Goal: Information Seeking & Learning: Check status

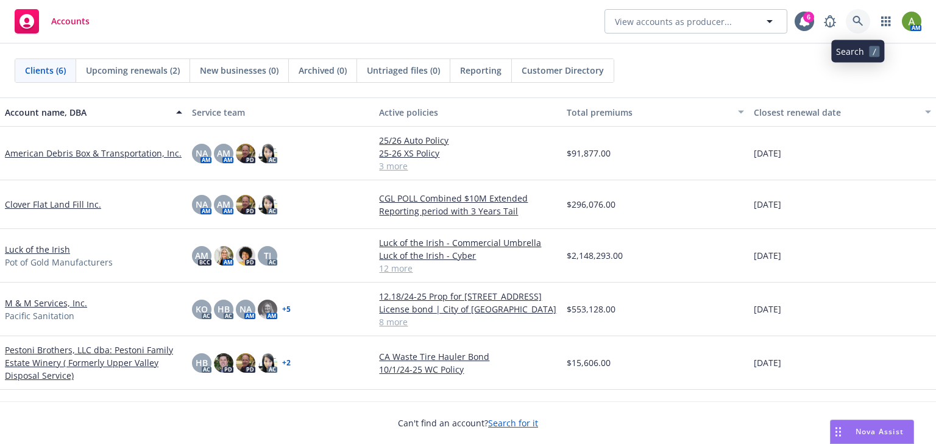
click at [858, 19] on icon at bounding box center [857, 21] width 11 height 11
click at [41, 358] on link "Pestoni Brothers, LLC dba: Pestoni Family Estate Winery ( Formerly Upper Valley…" at bounding box center [93, 363] width 177 height 38
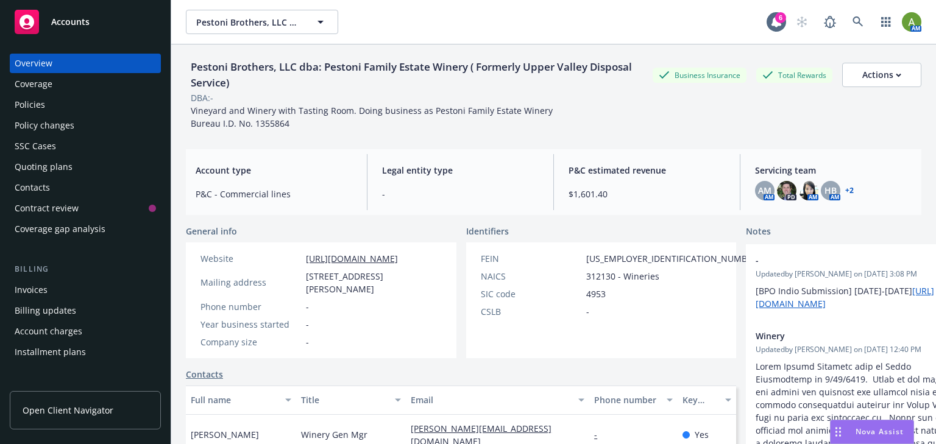
click at [35, 163] on div "Quoting plans" at bounding box center [44, 166] width 58 height 19
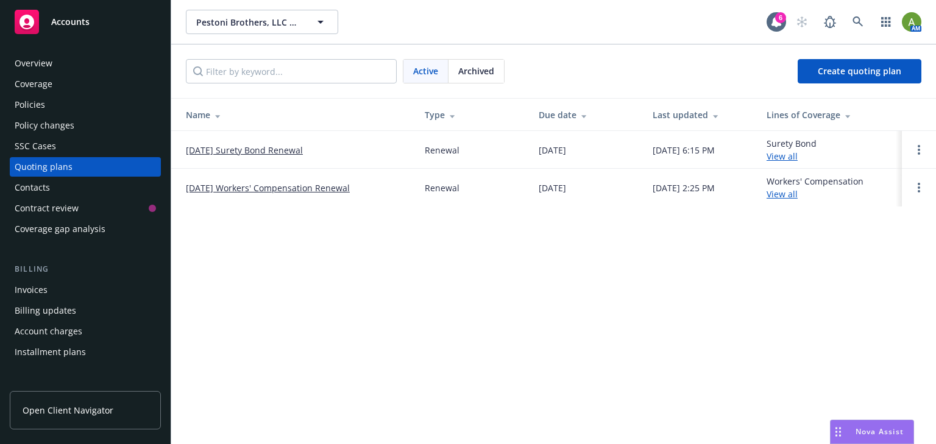
click at [53, 61] on div "Overview" at bounding box center [85, 63] width 141 height 19
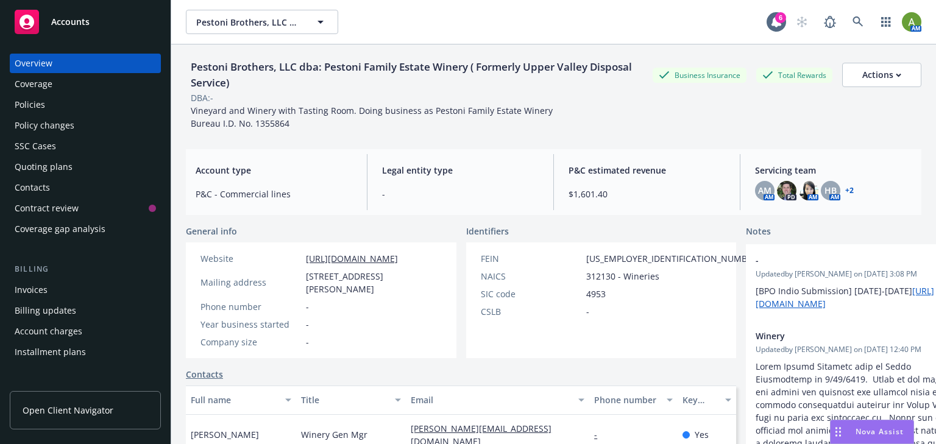
click at [78, 17] on span "Accounts" at bounding box center [70, 22] width 38 height 10
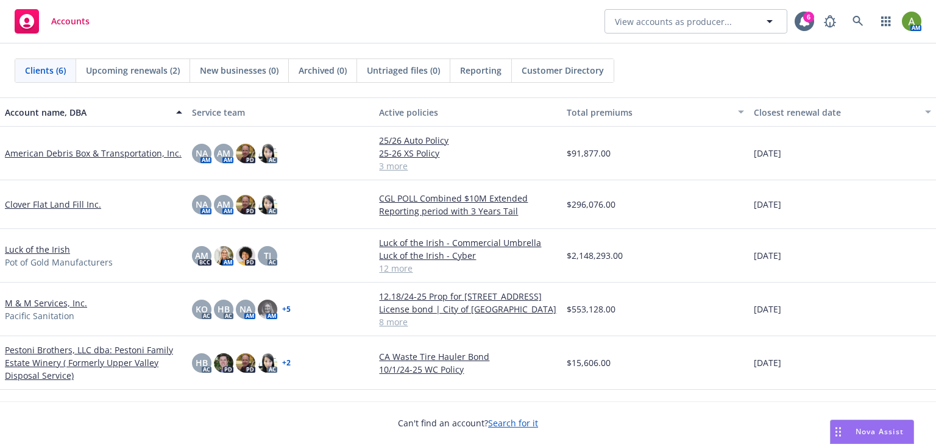
click at [481, 74] on span "Reporting" at bounding box center [480, 70] width 41 height 13
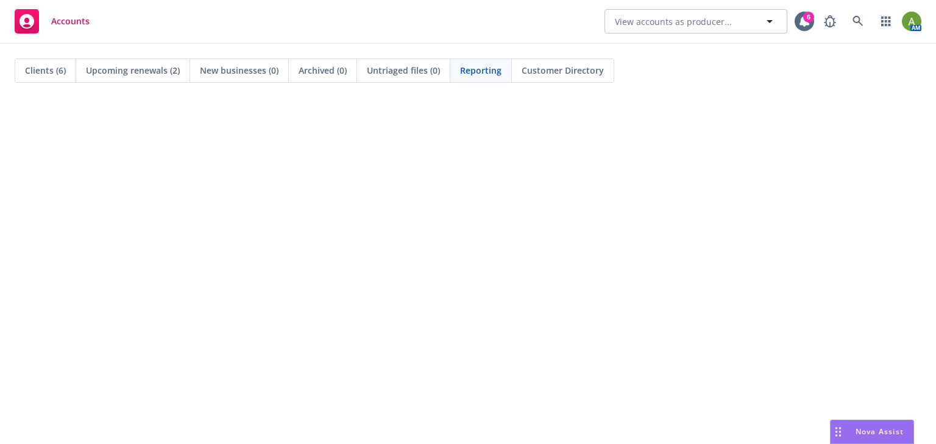
click at [490, 71] on span "Reporting" at bounding box center [480, 70] width 41 height 13
click at [81, 26] on span "Accounts" at bounding box center [70, 21] width 38 height 10
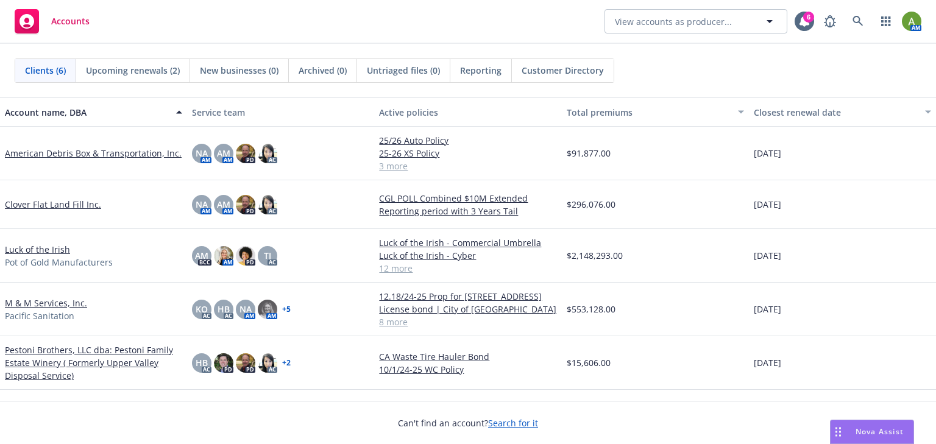
click at [46, 303] on link "M & M Services, Inc." at bounding box center [46, 303] width 82 height 13
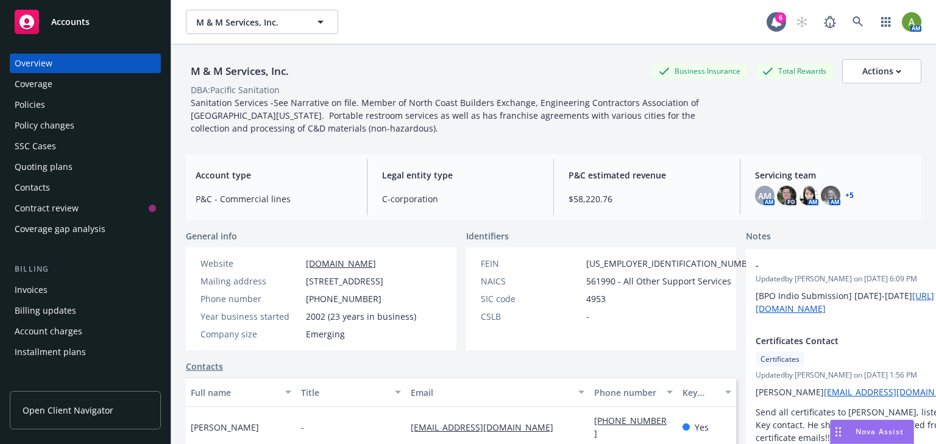
click at [39, 171] on div "Quoting plans" at bounding box center [44, 166] width 58 height 19
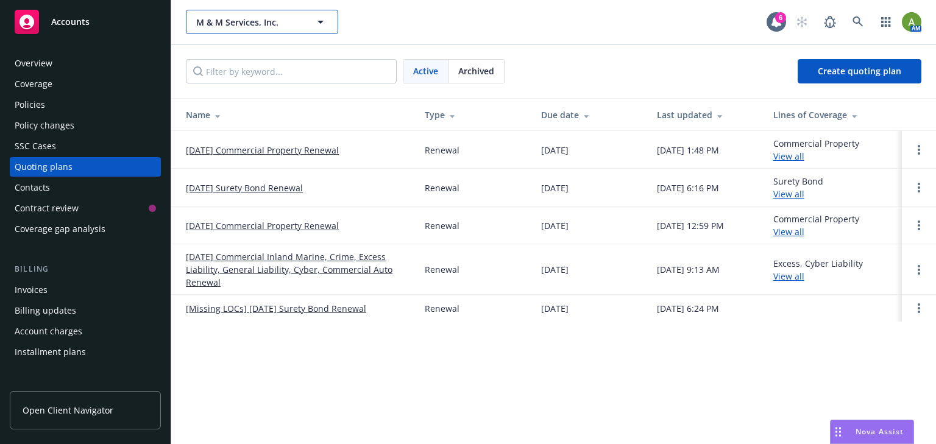
click at [263, 20] on span "M & M Services, Inc." at bounding box center [248, 22] width 105 height 13
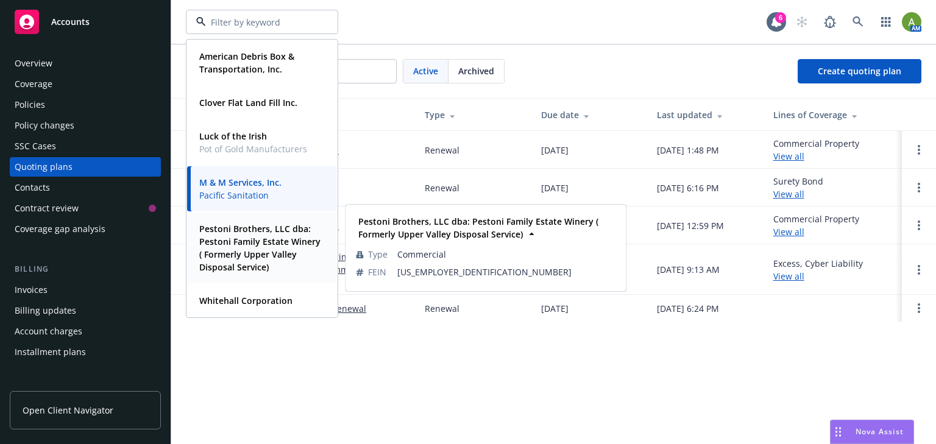
click at [263, 235] on strong "Pestoni Brothers, LLC dba: Pestoni Family Estate Winery ( Formerly Upper Valley…" at bounding box center [259, 248] width 121 height 50
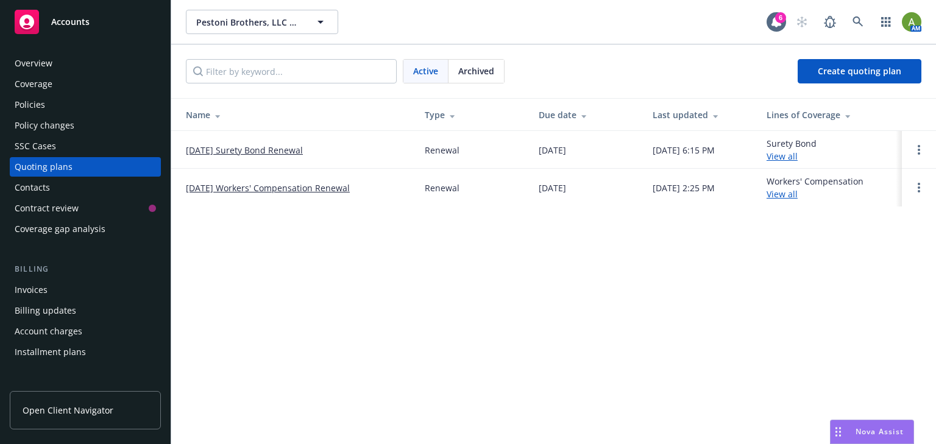
click at [226, 188] on link "[DATE] Workers' Compensation Renewal" at bounding box center [268, 188] width 164 height 13
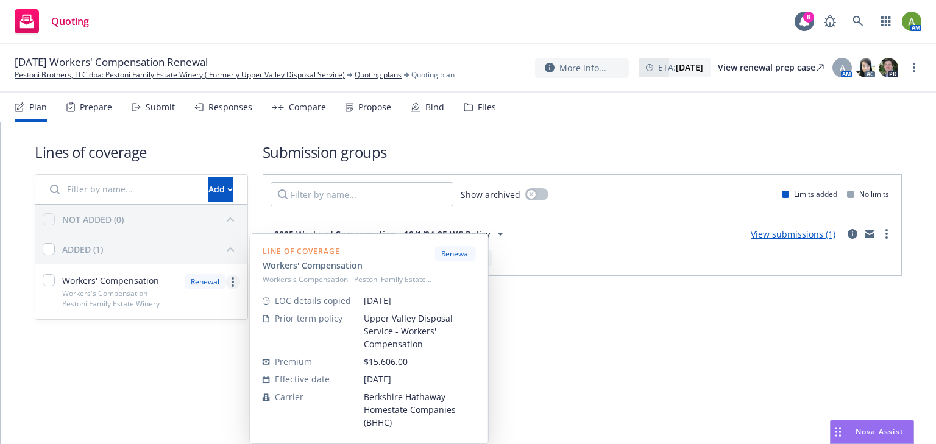
click at [234, 280] on link "more" at bounding box center [232, 282] width 15 height 15
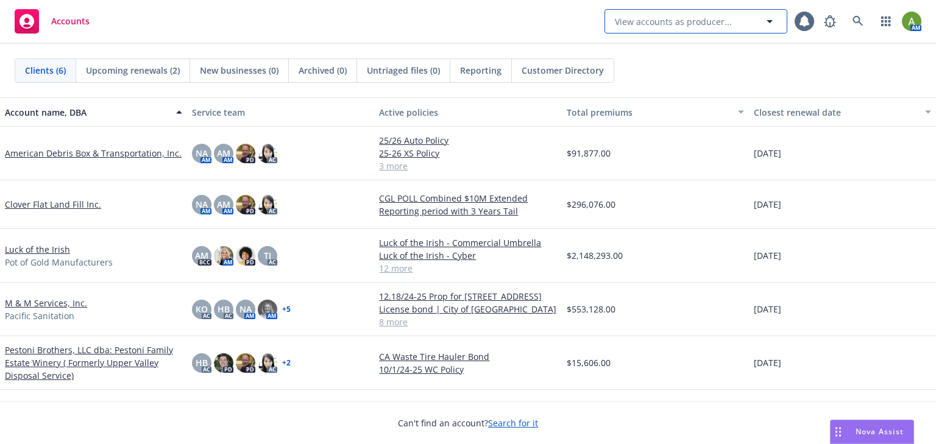
click at [723, 21] on span "View accounts as producer..." at bounding box center [673, 21] width 117 height 13
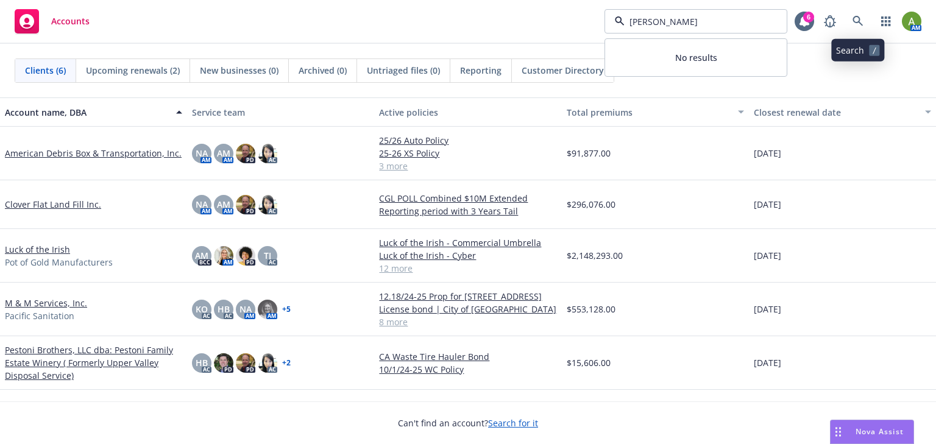
type input "lawrence"
click at [860, 18] on icon at bounding box center [857, 21] width 11 height 11
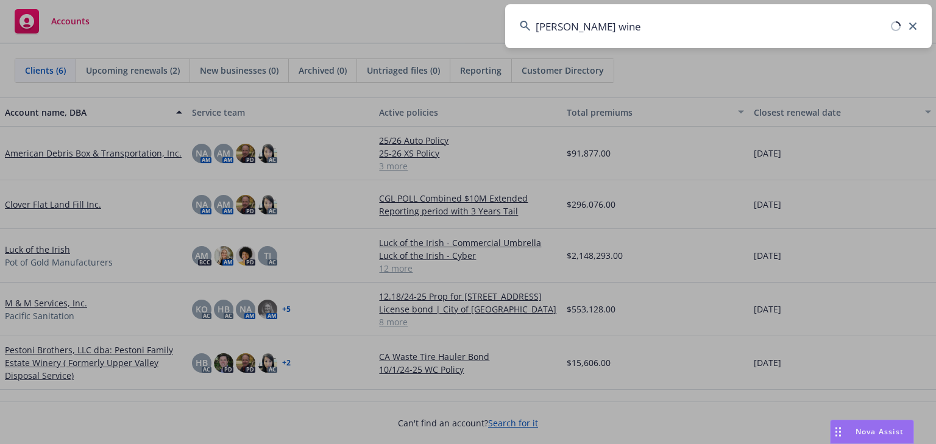
type input "lawrence wine"
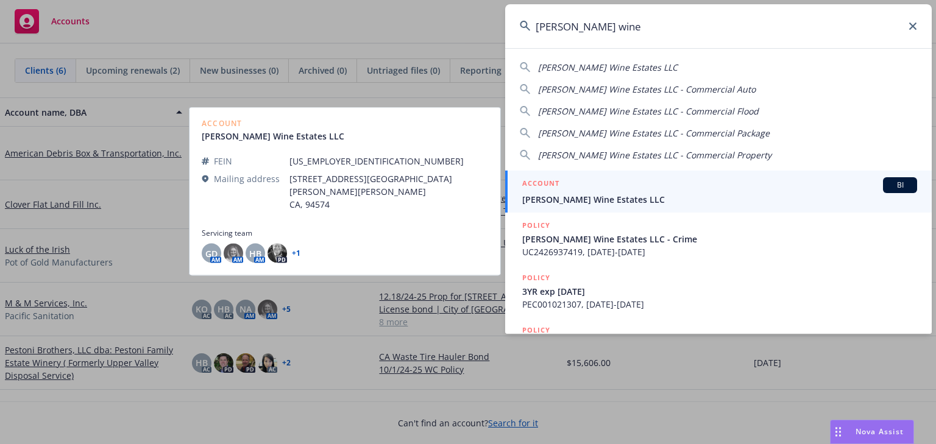
click at [577, 200] on span "Lawrence Wine Estates LLC" at bounding box center [719, 199] width 395 height 13
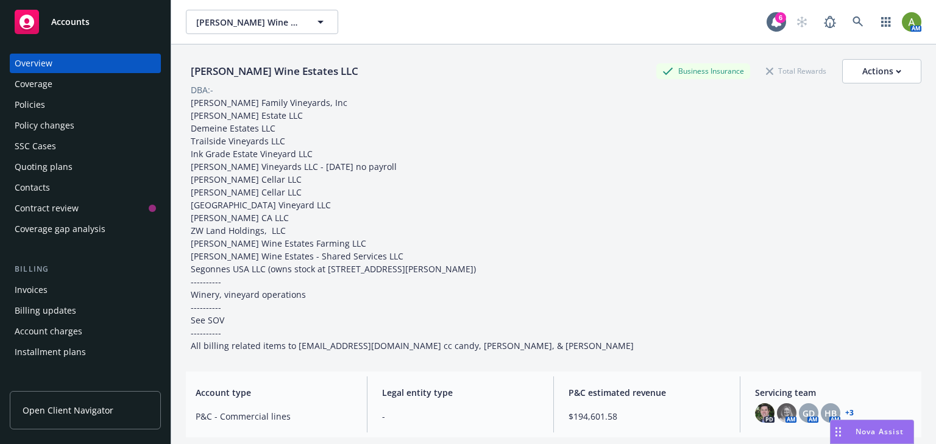
click at [66, 112] on div "Policies" at bounding box center [85, 104] width 141 height 19
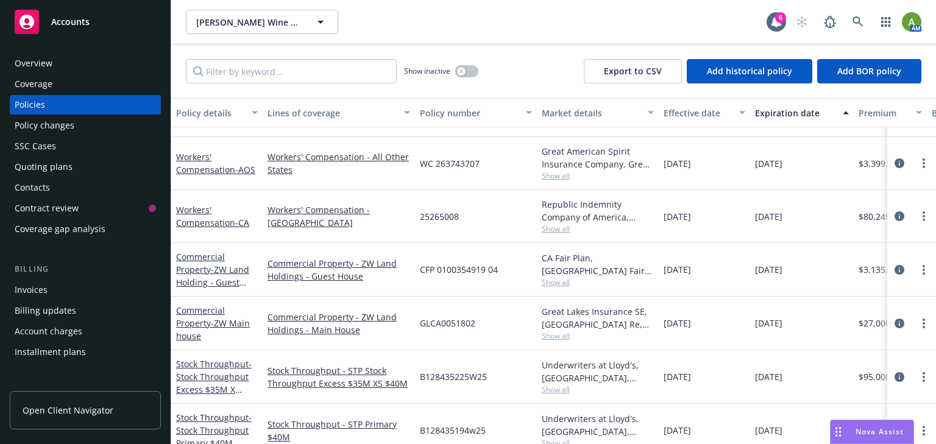
scroll to position [682, 0]
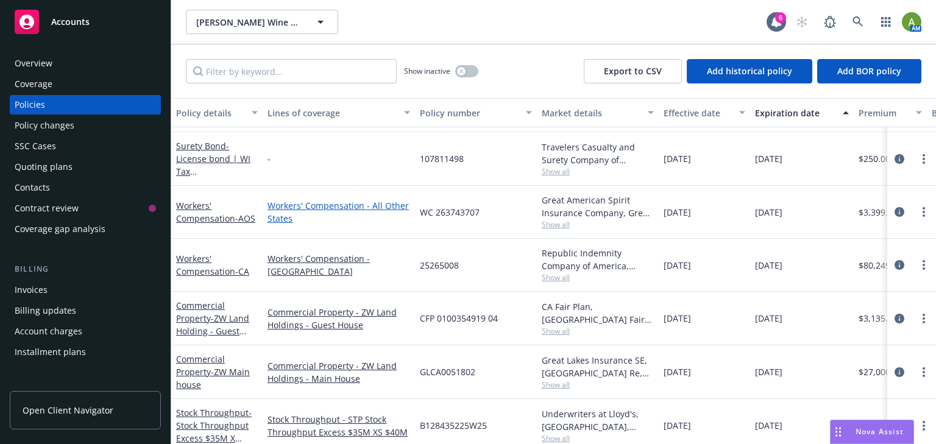
click at [300, 211] on link "Workers' Compensation - All Other States" at bounding box center [338, 212] width 143 height 26
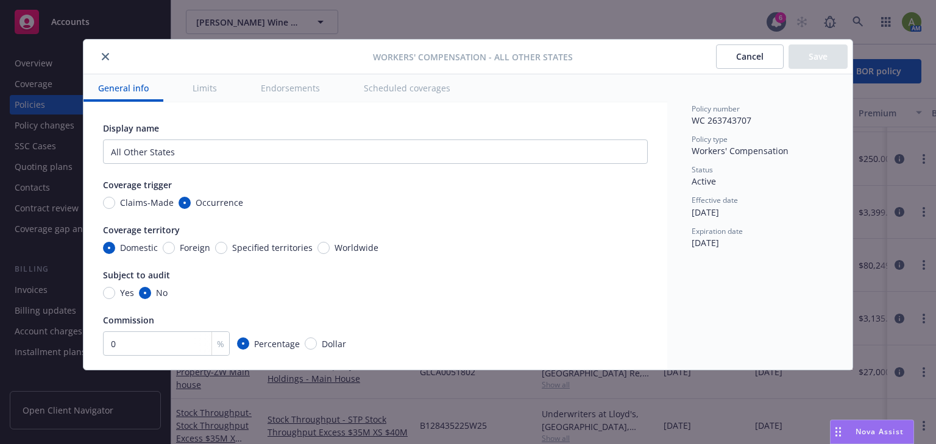
click at [105, 59] on icon "close" at bounding box center [105, 56] width 7 height 7
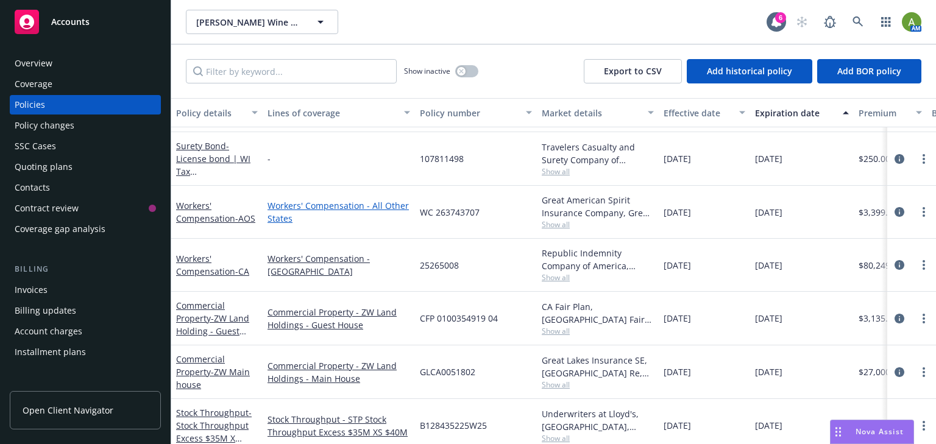
click at [331, 201] on link "Workers' Compensation - All Other States" at bounding box center [338, 212] width 143 height 26
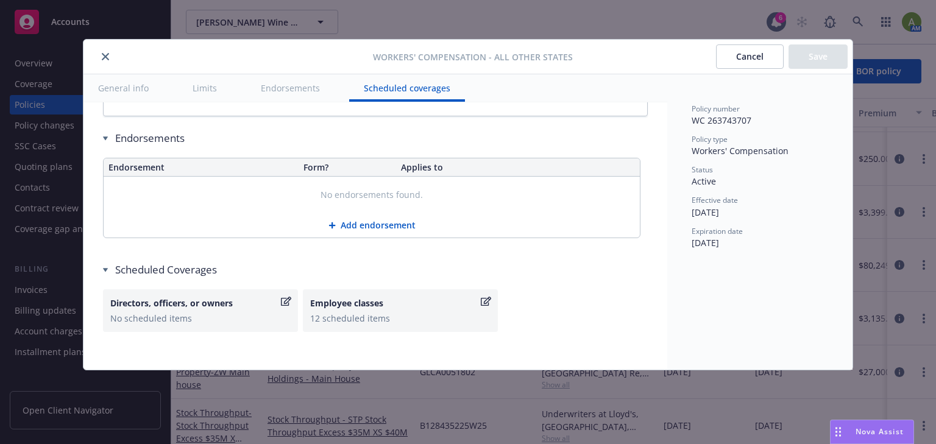
scroll to position [1233, 0]
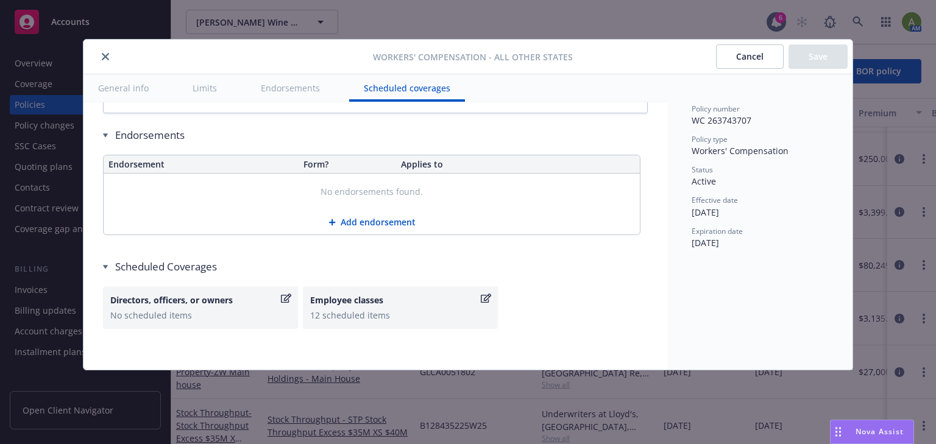
click at [100, 57] on button "close" at bounding box center [105, 56] width 15 height 15
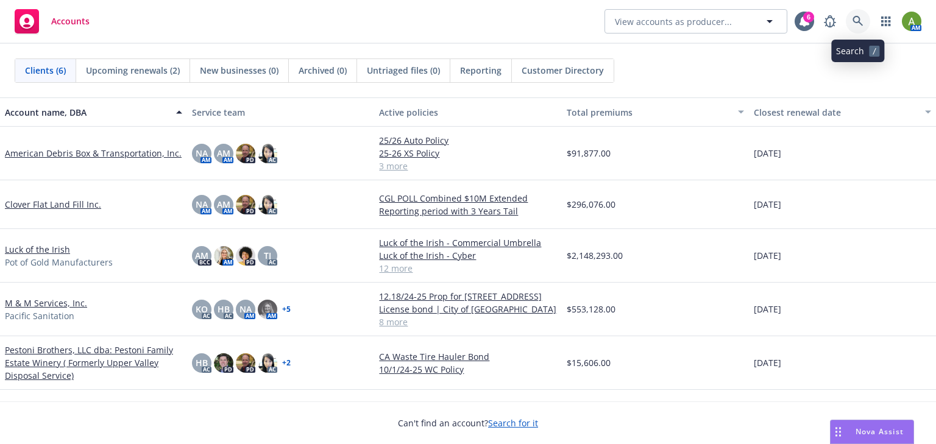
click at [852, 24] on icon at bounding box center [857, 21] width 11 height 11
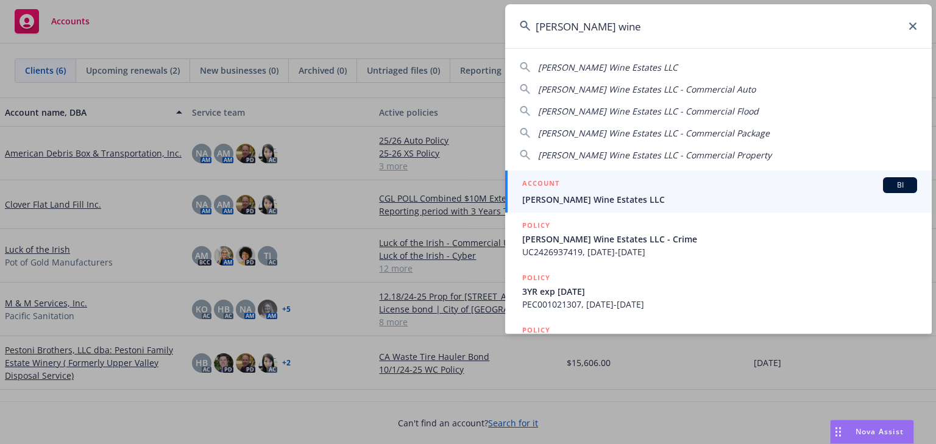
click at [587, 66] on span "Lawrence Wine Estates LLC" at bounding box center [607, 68] width 139 height 12
type input "Lawrence Wine Estates LLC"
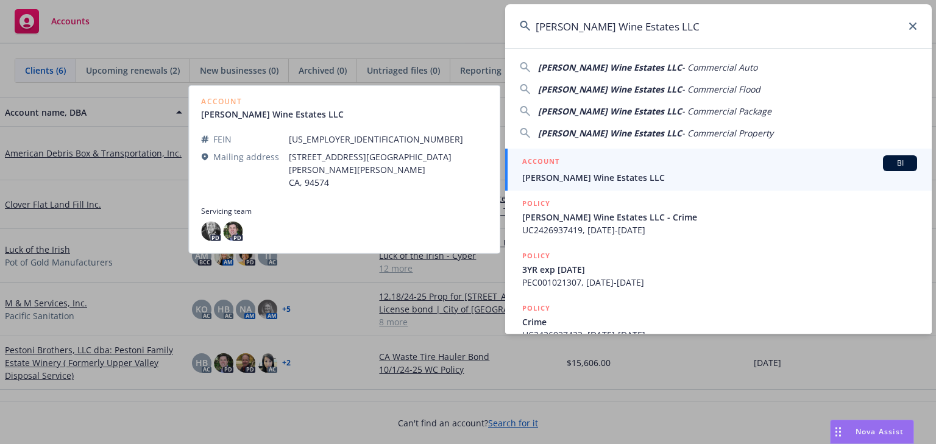
click at [562, 175] on span "Lawrence Wine Estates LLC" at bounding box center [719, 177] width 395 height 13
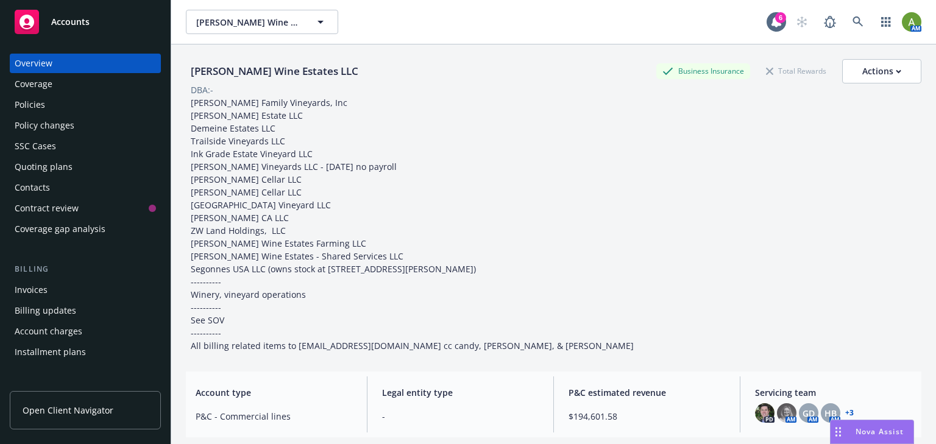
click at [50, 106] on div "Policies" at bounding box center [85, 104] width 141 height 19
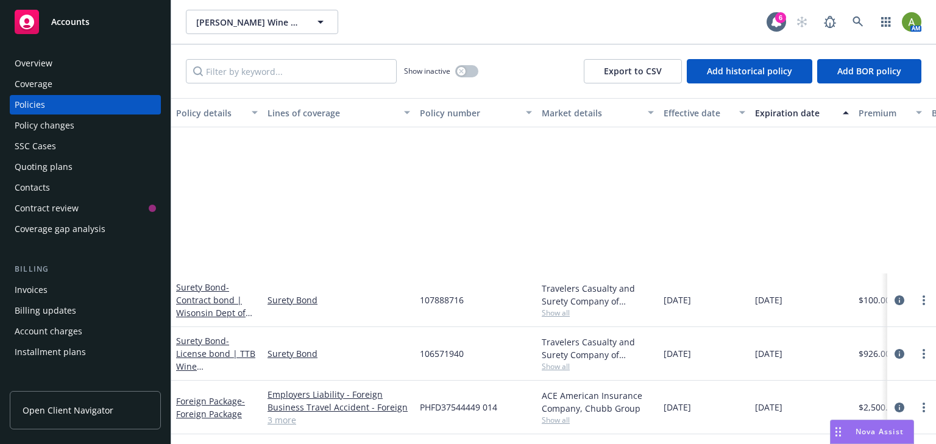
scroll to position [1900, 0]
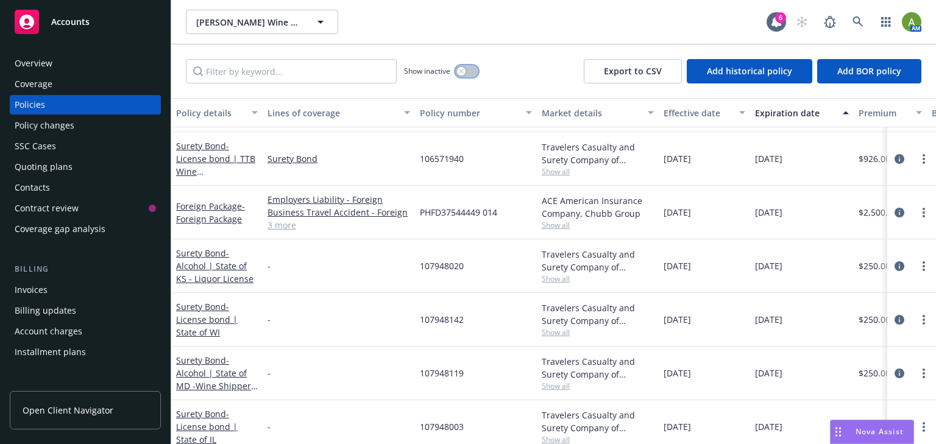
click at [467, 69] on button "button" at bounding box center [466, 71] width 23 height 12
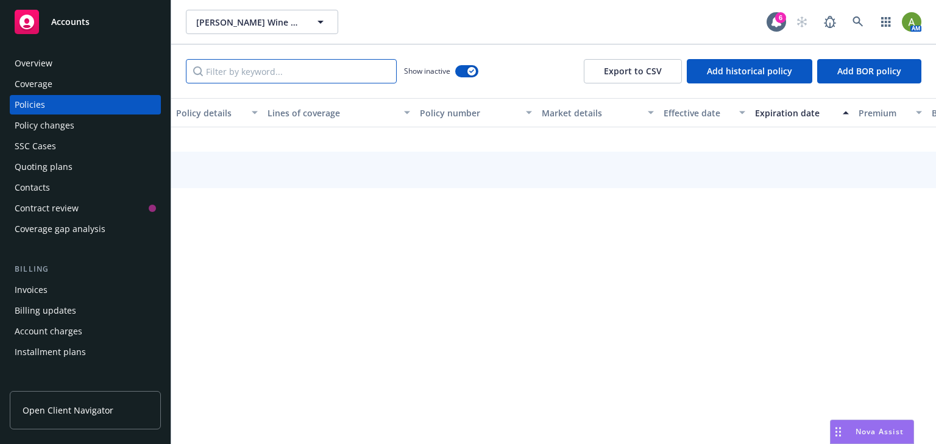
click at [316, 78] on input "Filter by keyword..." at bounding box center [291, 71] width 211 height 24
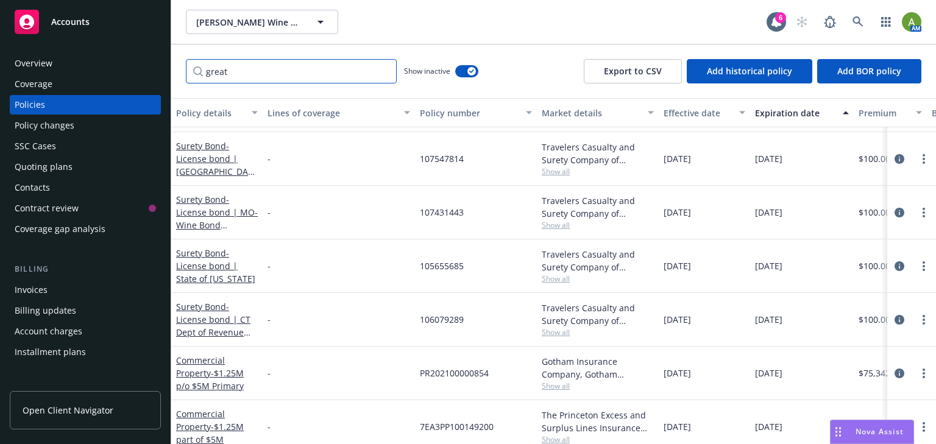
type input "great"
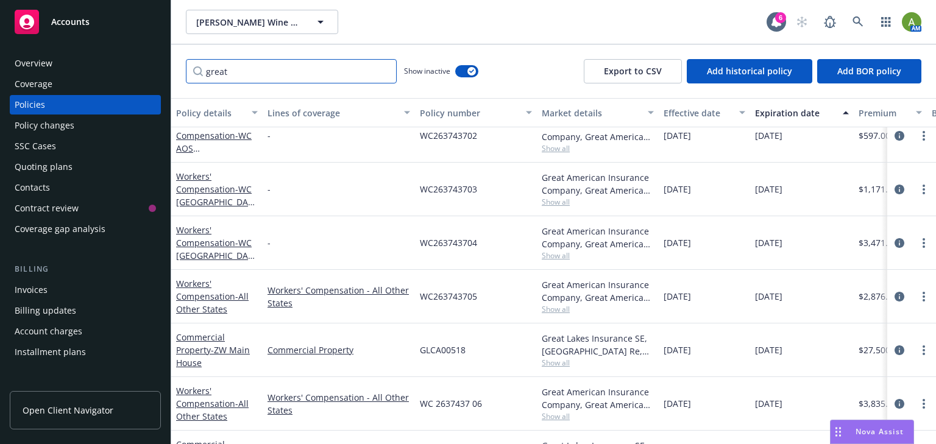
scroll to position [16, 0]
